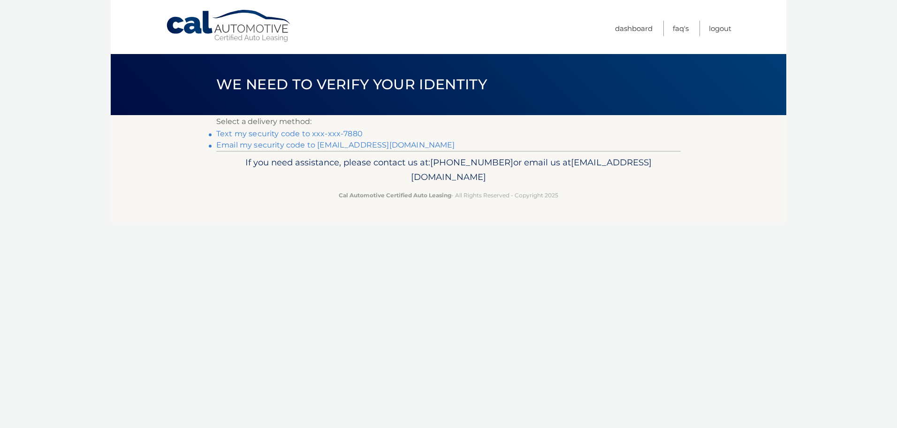
click at [325, 134] on link "Text my security code to xxx-xxx-7880" at bounding box center [289, 133] width 146 height 9
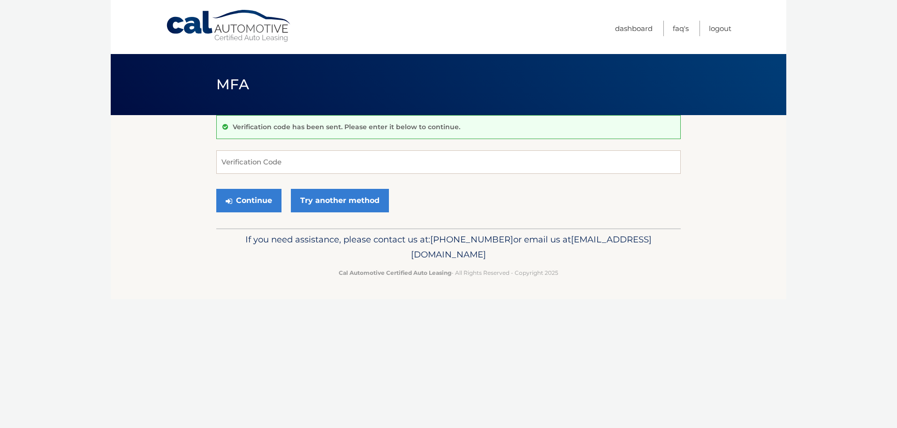
click at [325, 134] on div "Verification code has been sent. Please enter it below to continue." at bounding box center [448, 127] width 465 height 24
click at [307, 163] on input "Verification Code" at bounding box center [448, 161] width 465 height 23
type input "779506"
click at [264, 199] on button "Continue" at bounding box center [248, 200] width 65 height 23
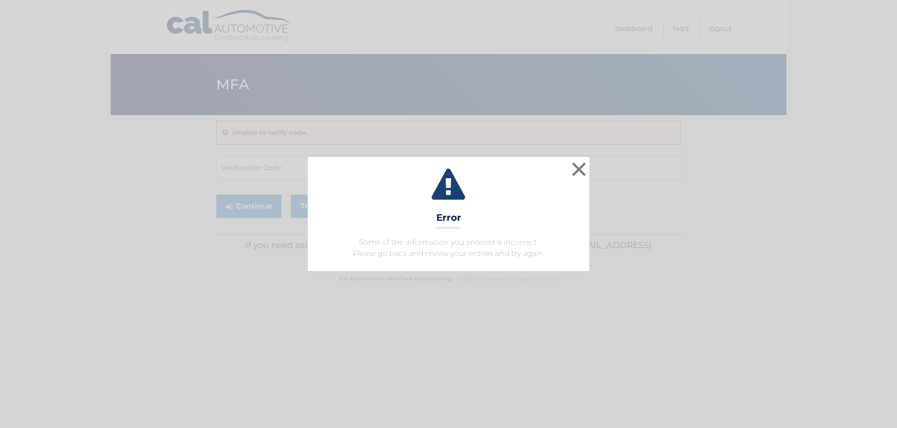
click at [449, 141] on div "× Error Some of the information you entered is incorrect. Please go back and re…" at bounding box center [448, 214] width 897 height 428
